Goal: Information Seeking & Learning: Learn about a topic

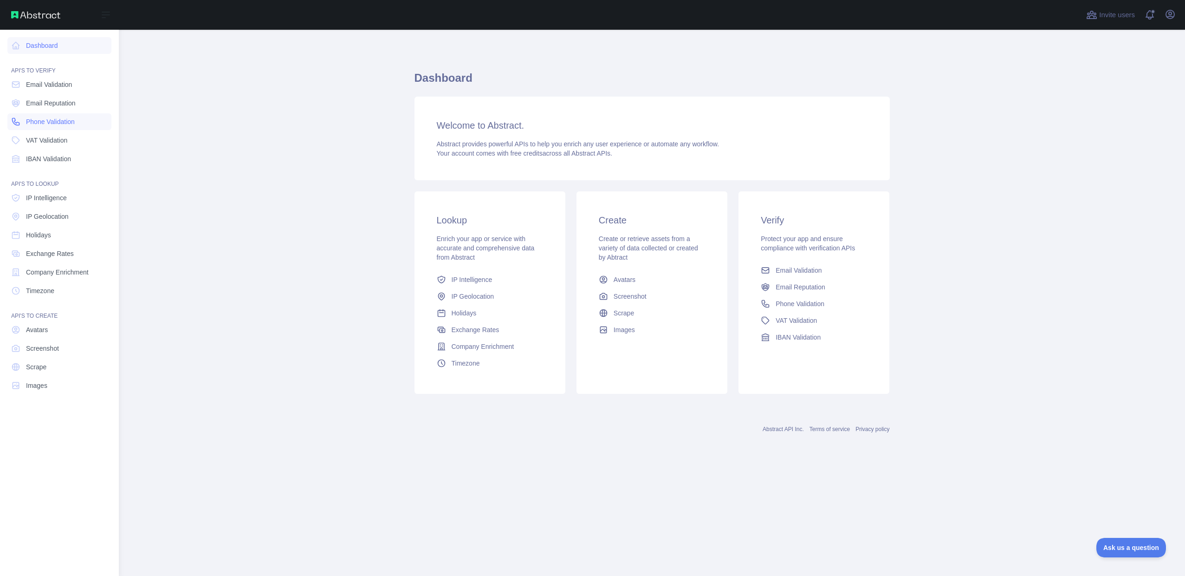
click at [47, 120] on span "Phone Validation" at bounding box center [50, 121] width 49 height 9
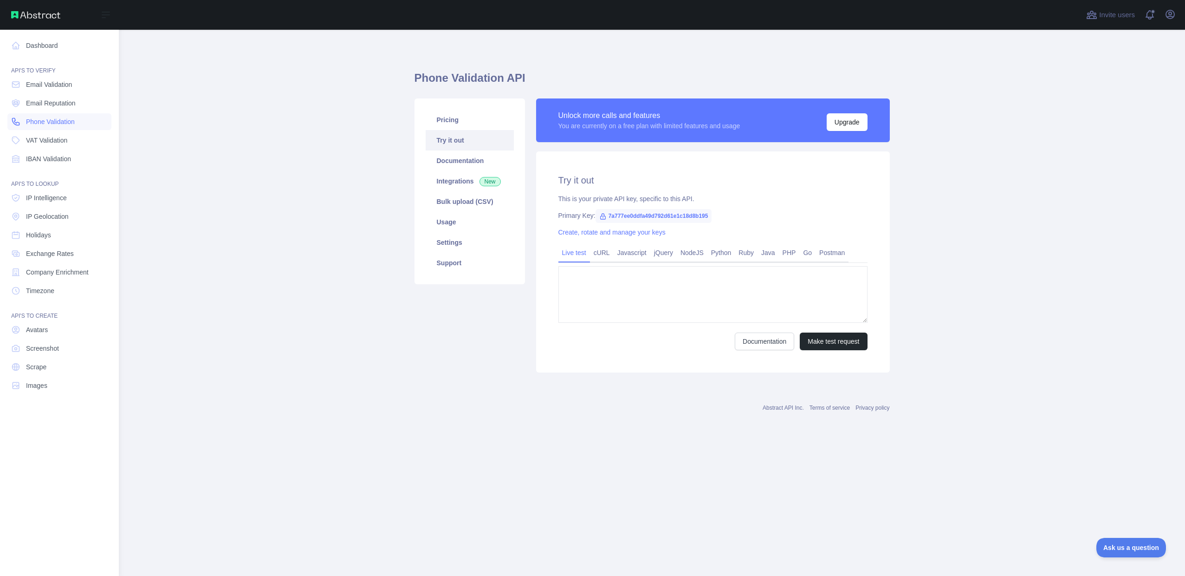
type textarea "**********"
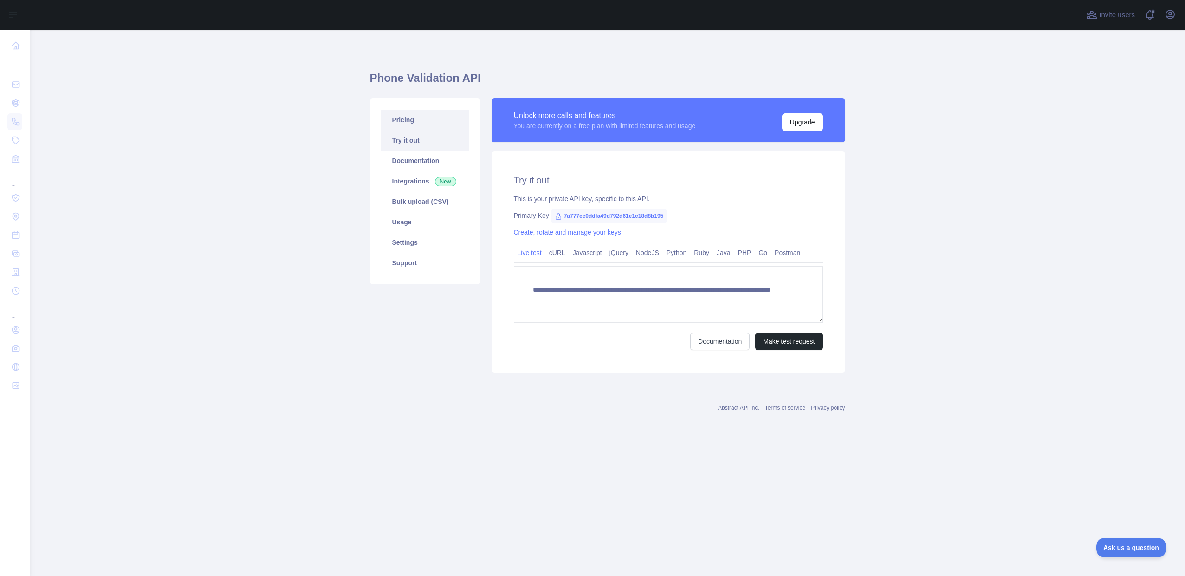
click at [418, 120] on link "Pricing" at bounding box center [425, 120] width 88 height 20
